Goal: Transaction & Acquisition: Purchase product/service

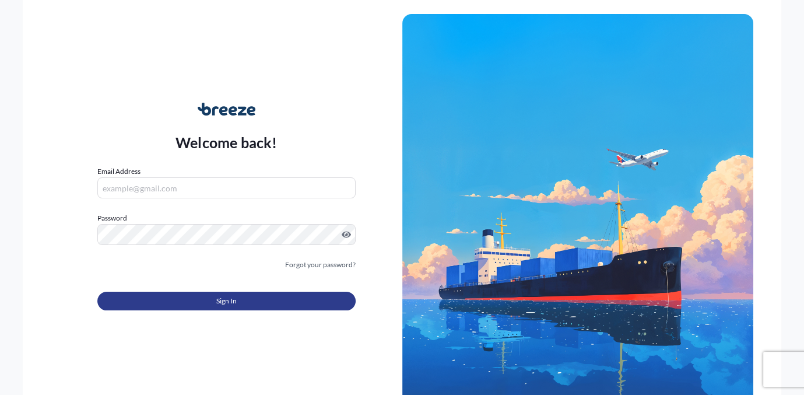
type input "[PERSON_NAME][EMAIL_ADDRESS][PERSON_NAME][DOMAIN_NAME]"
click at [177, 298] on button "Sign In" at bounding box center [226, 300] width 258 height 19
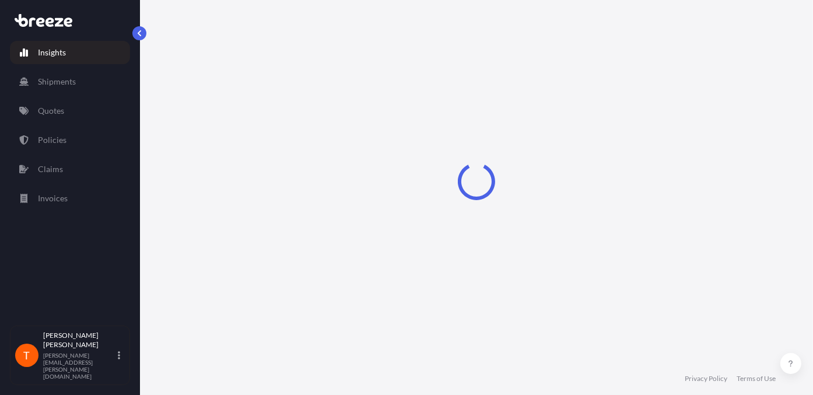
select select "2025"
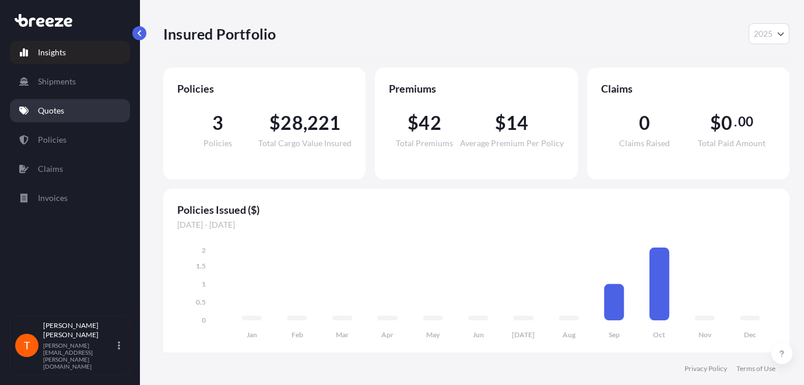
click at [66, 112] on link "Quotes" at bounding box center [70, 110] width 120 height 23
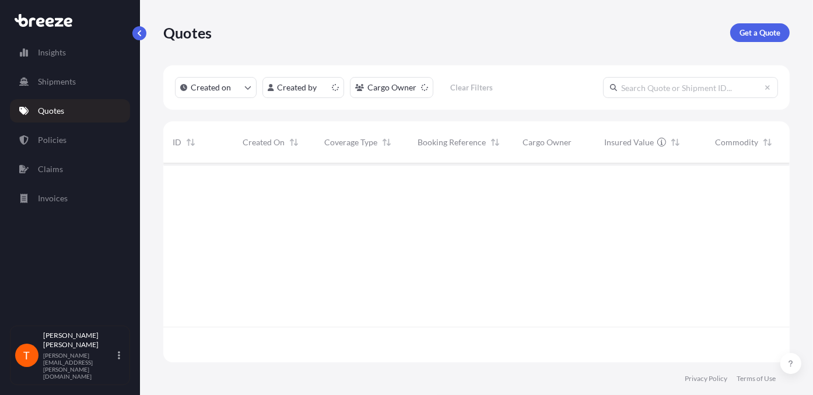
scroll to position [196, 617]
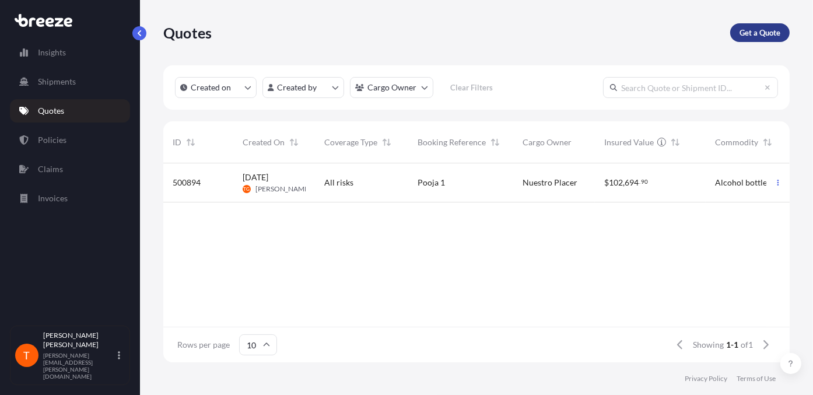
click at [762, 34] on p "Get a Quote" at bounding box center [759, 33] width 41 height 12
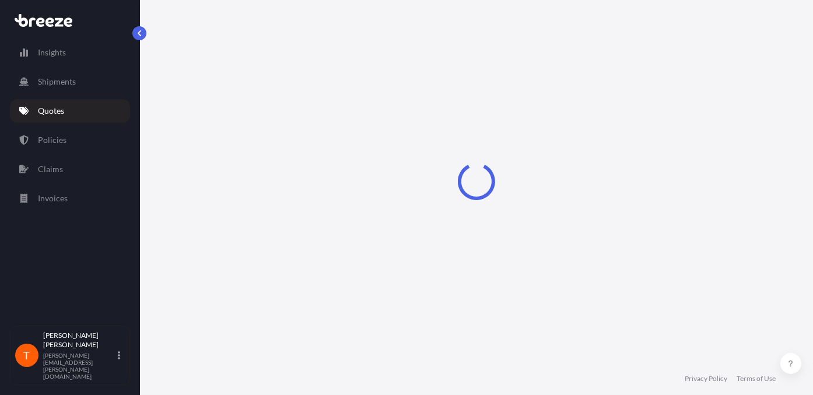
scroll to position [19, 0]
select select "Sea"
select select "1"
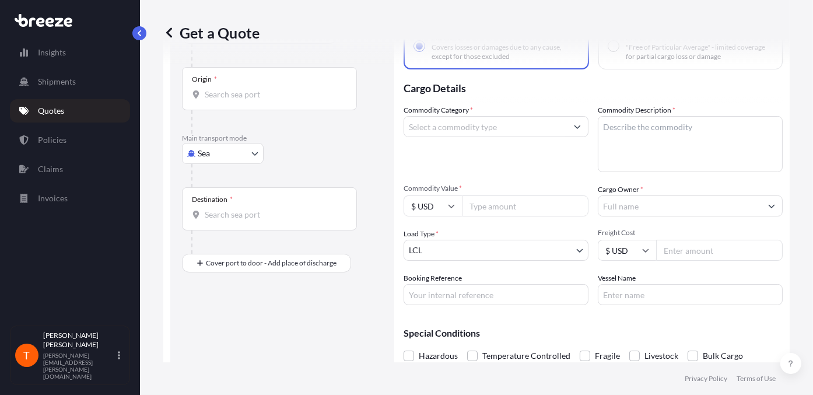
scroll to position [17, 0]
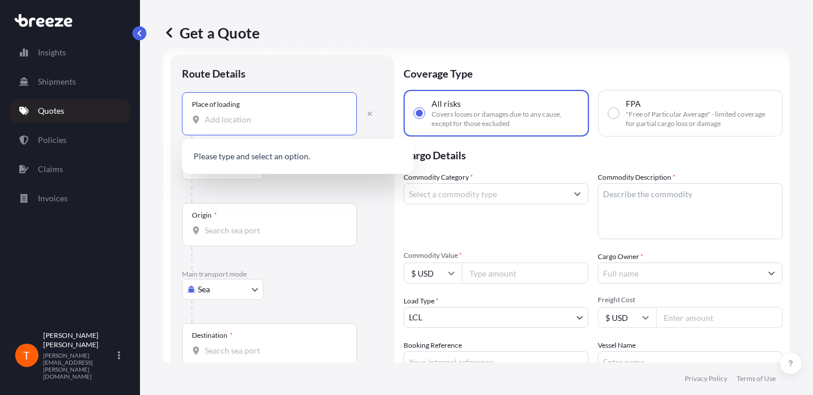
click at [214, 122] on input "Place of loading" at bounding box center [274, 120] width 138 height 12
click at [338, 65] on div "Get a Quote" at bounding box center [476, 32] width 626 height 65
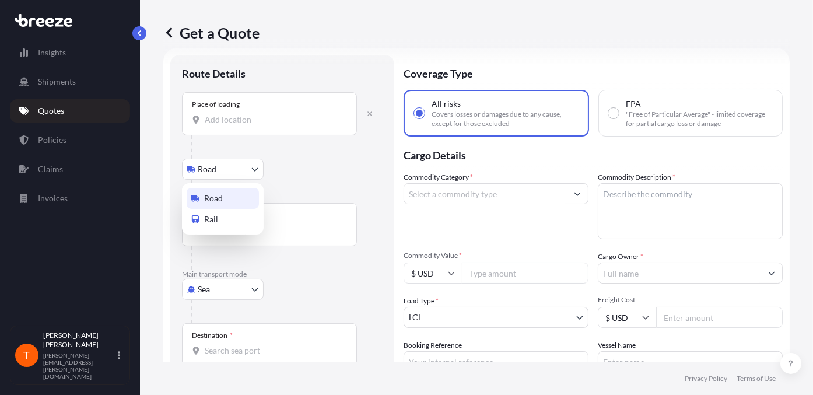
click at [215, 171] on body "0 options available. Insights Shipments Quotes Policies Claims Invoices T [PERS…" at bounding box center [406, 197] width 813 height 395
click at [248, 169] on body "0 options available. Insights Shipments Quotes Policies Claims Invoices T [PERS…" at bounding box center [406, 197] width 813 height 395
click at [226, 221] on div "Origin *" at bounding box center [269, 224] width 175 height 43
click at [226, 224] on input "Origin *" at bounding box center [274, 230] width 138 height 12
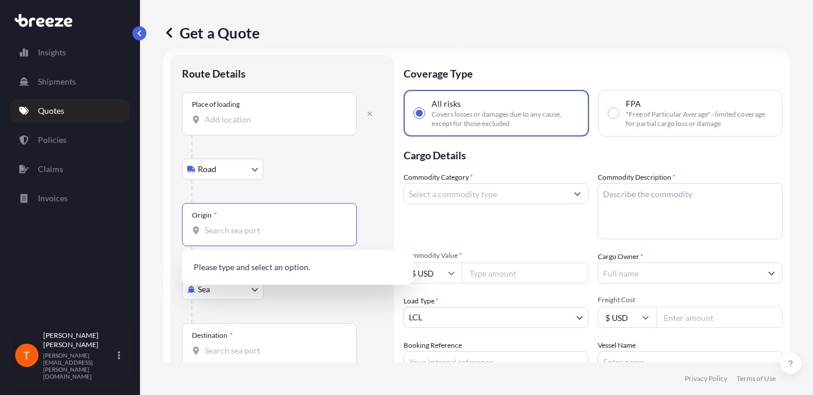
scroll to position [76, 0]
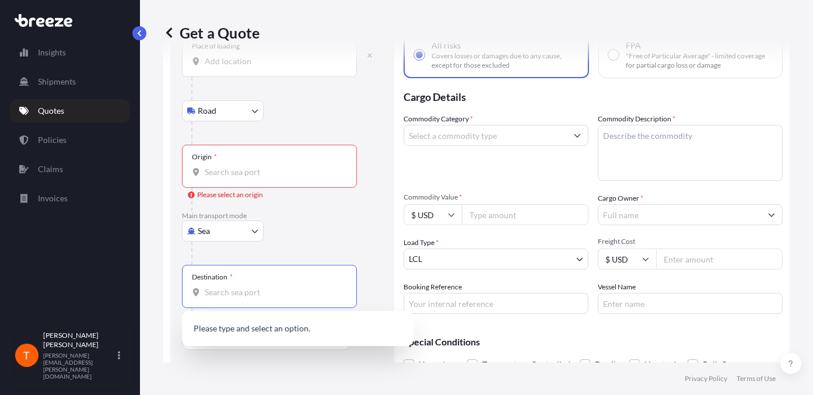
click at [212, 296] on input "Destination *" at bounding box center [274, 292] width 138 height 12
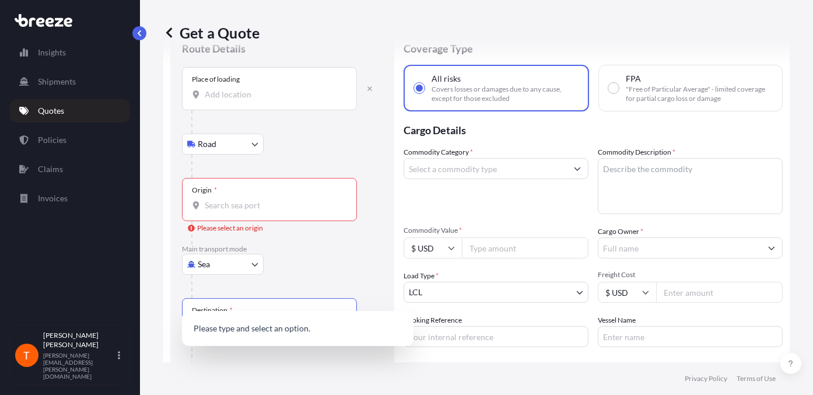
scroll to position [17, 0]
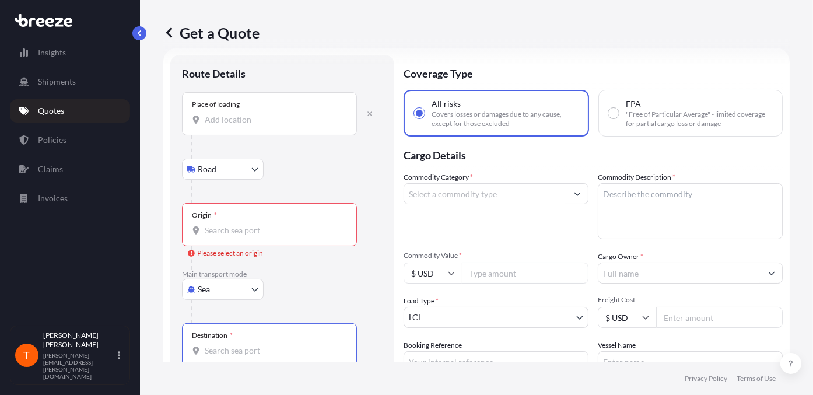
click at [385, 187] on div "Route Details Place of loading Road Road Rail Origin * Please select an origin …" at bounding box center [282, 263] width 224 height 417
click at [461, 194] on input "Commodity Category *" at bounding box center [485, 193] width 163 height 21
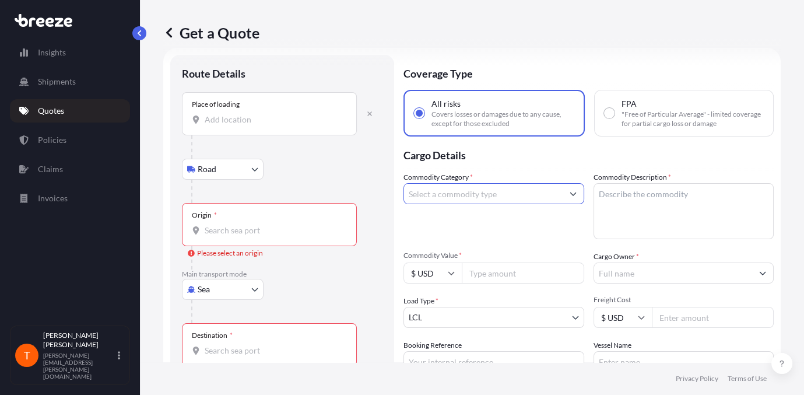
scroll to position [0, 0]
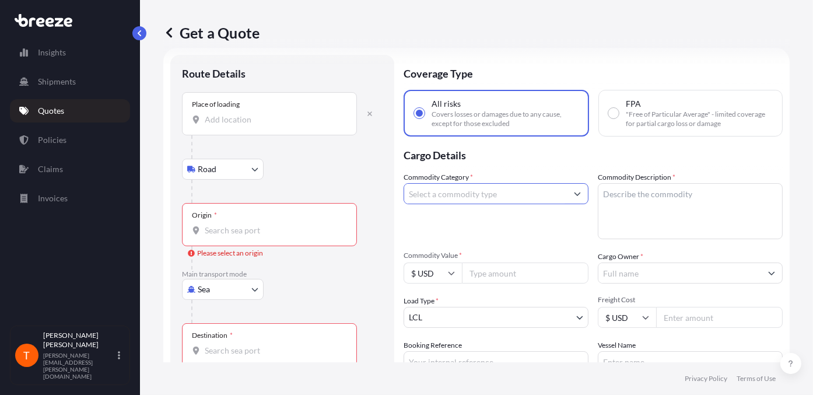
click at [493, 193] on input "Commodity Category *" at bounding box center [485, 193] width 163 height 21
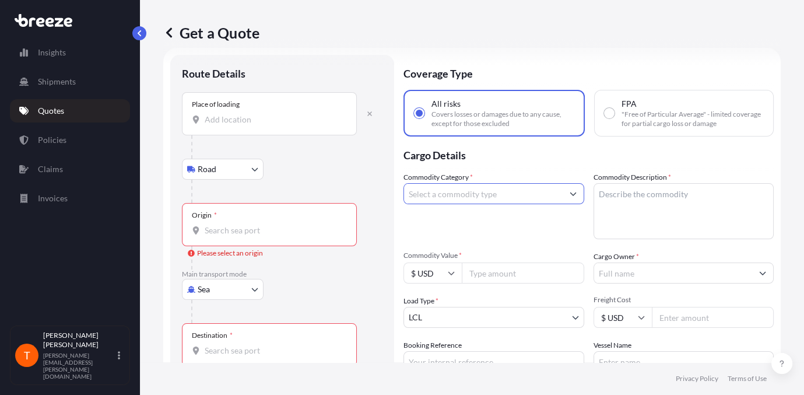
click at [572, 194] on button "Show suggestions" at bounding box center [572, 193] width 21 height 21
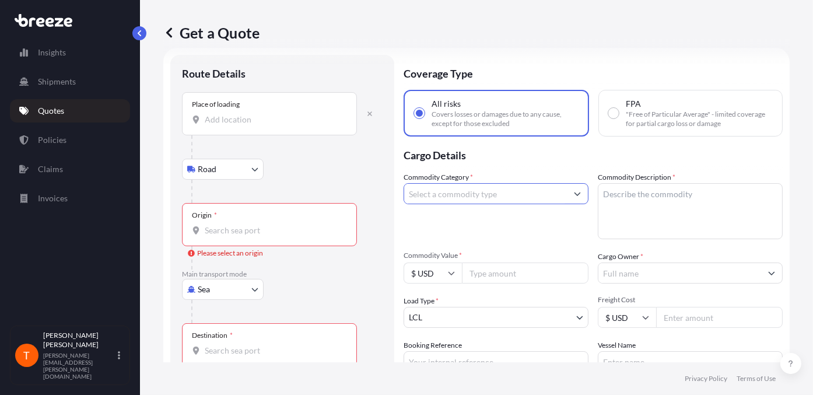
click at [489, 195] on input "Commodity Category *" at bounding box center [485, 193] width 163 height 21
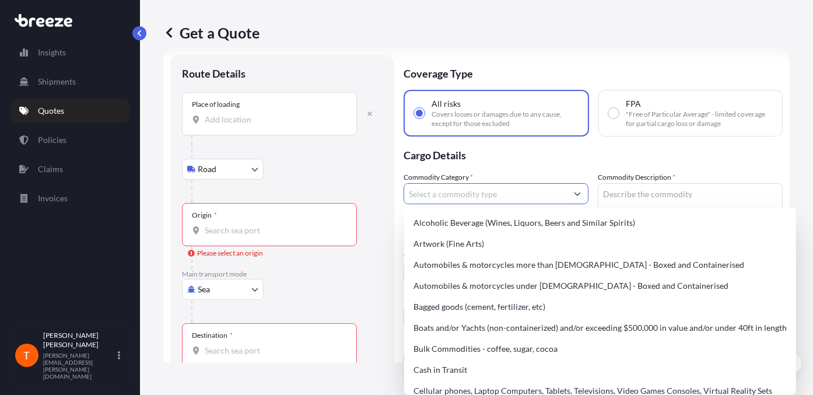
click at [567, 194] on button "Show suggestions" at bounding box center [577, 193] width 21 height 21
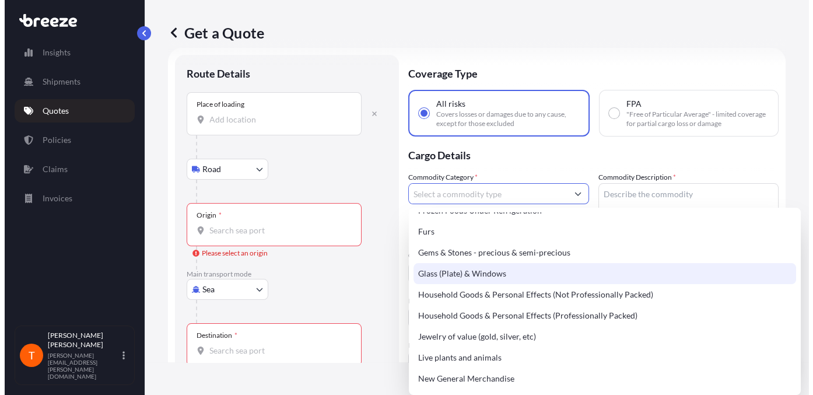
scroll to position [350, 0]
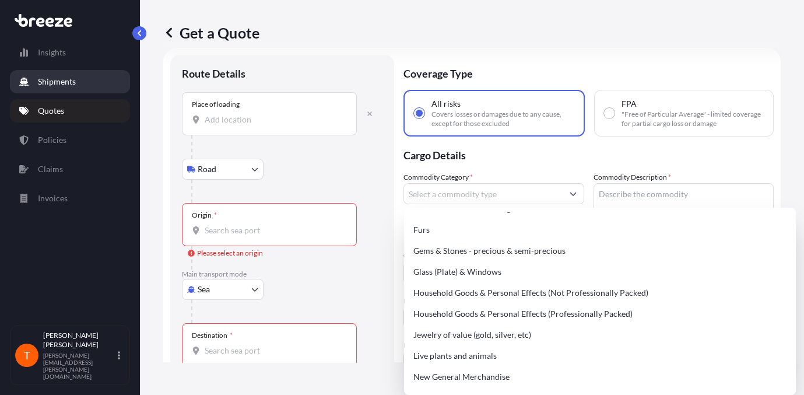
click at [48, 86] on p "Shipments" at bounding box center [57, 82] width 38 height 12
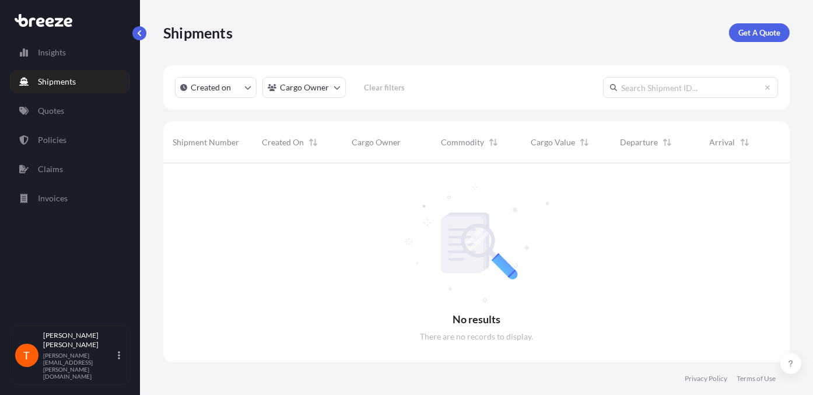
scroll to position [231, 617]
click at [230, 89] on p "Created on" at bounding box center [211, 88] width 40 height 12
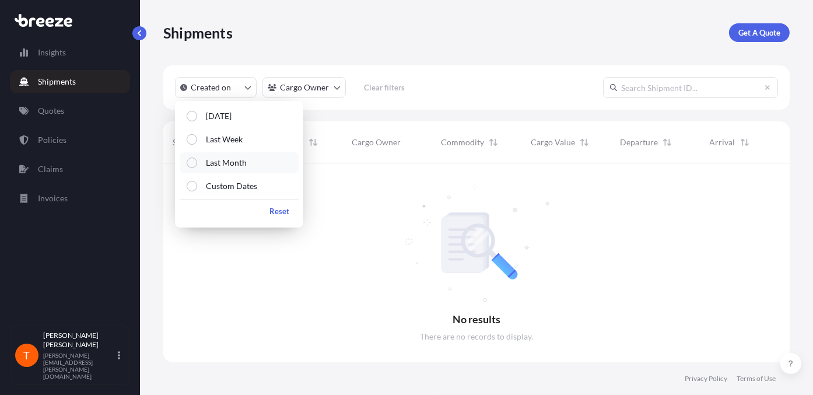
click at [195, 157] on button "Last Month" at bounding box center [239, 162] width 119 height 21
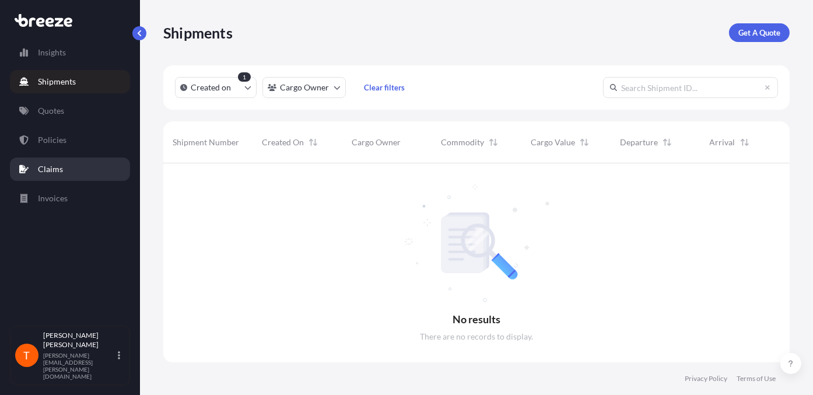
click at [56, 167] on p "Claims" at bounding box center [50, 169] width 25 height 12
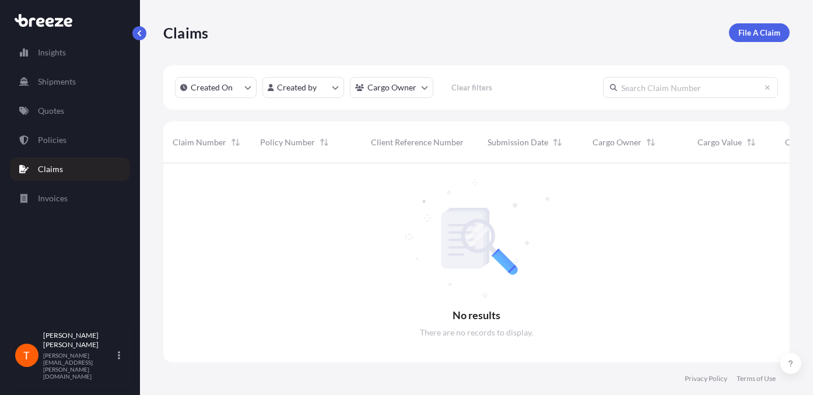
scroll to position [231, 617]
click at [56, 141] on p "Policies" at bounding box center [52, 140] width 29 height 12
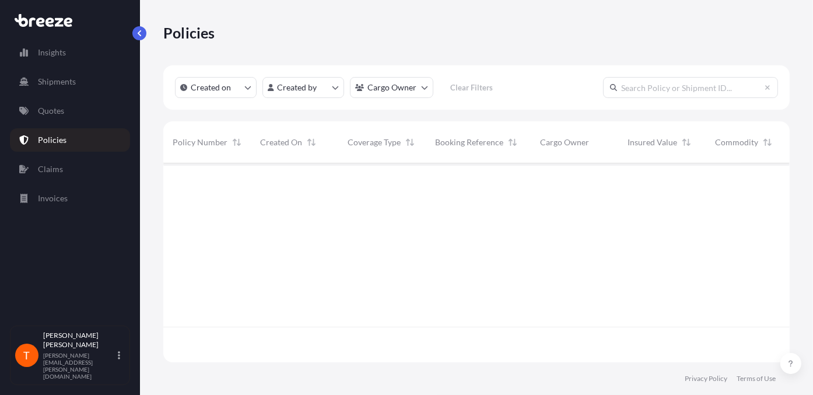
scroll to position [196, 617]
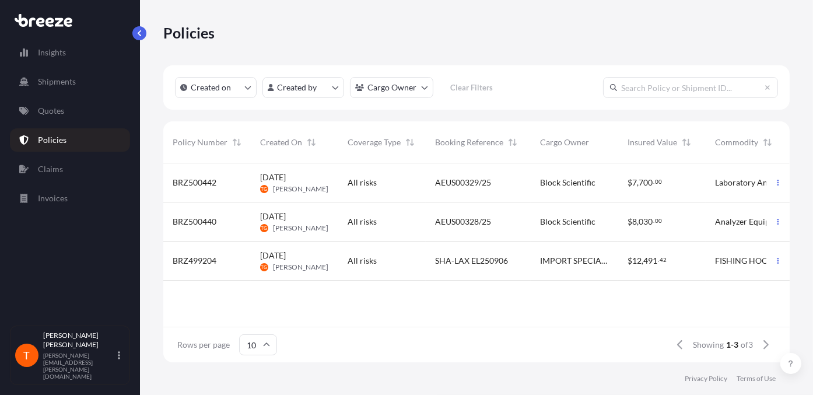
click at [564, 255] on span "IMPORT SPECIALIST INC" at bounding box center [574, 261] width 69 height 12
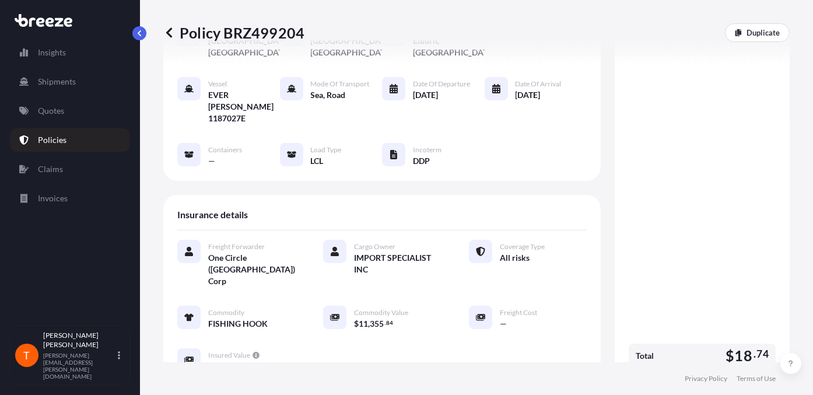
scroll to position [117, 0]
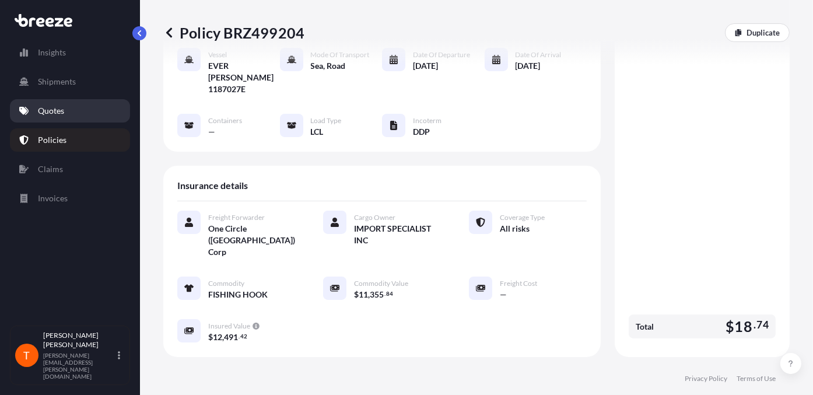
click at [58, 110] on p "Quotes" at bounding box center [51, 111] width 26 height 12
